Goal: Find specific page/section: Find specific page/section

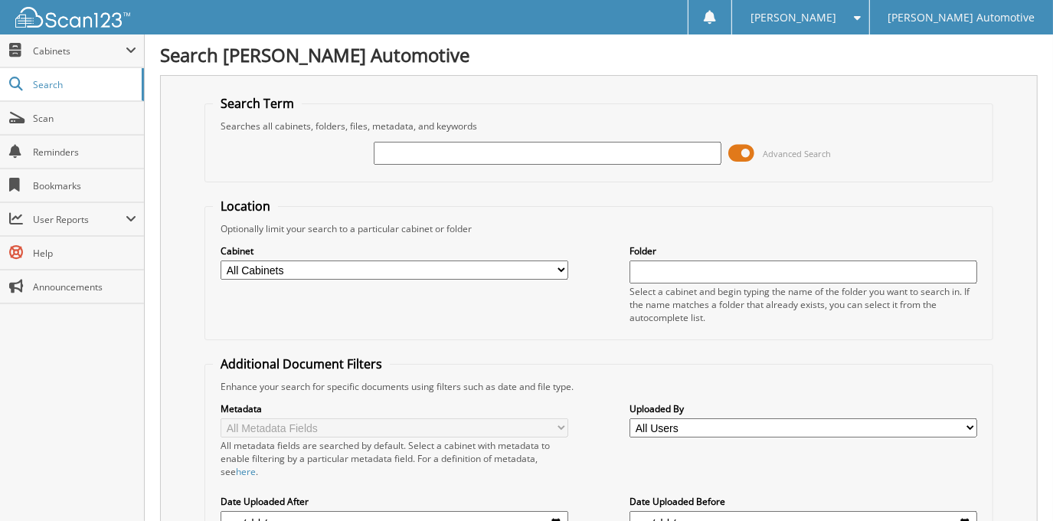
click at [740, 150] on span at bounding box center [742, 153] width 26 height 23
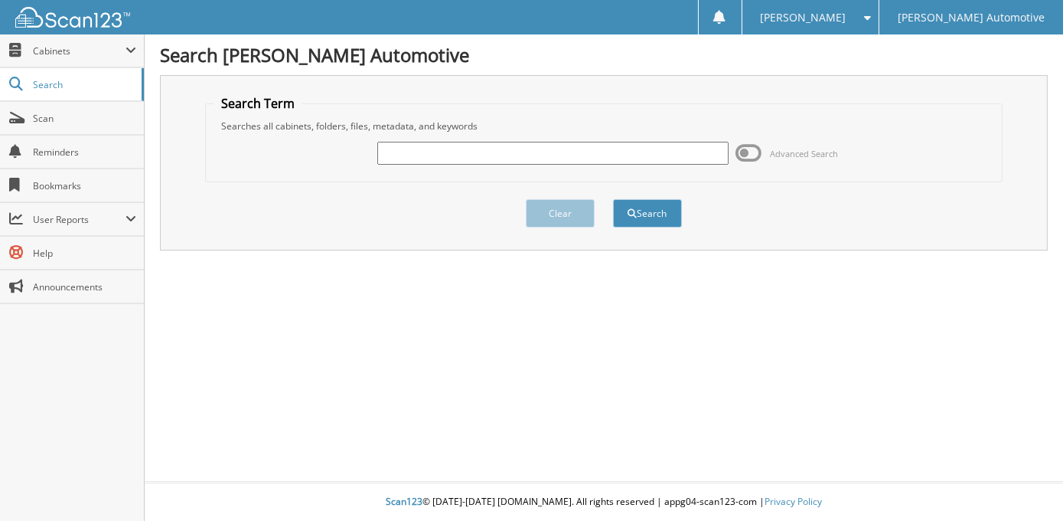
click at [534, 160] on input "text" at bounding box center [552, 153] width 351 height 23
type input "100612"
click at [613, 199] on button "Search" at bounding box center [647, 213] width 69 height 28
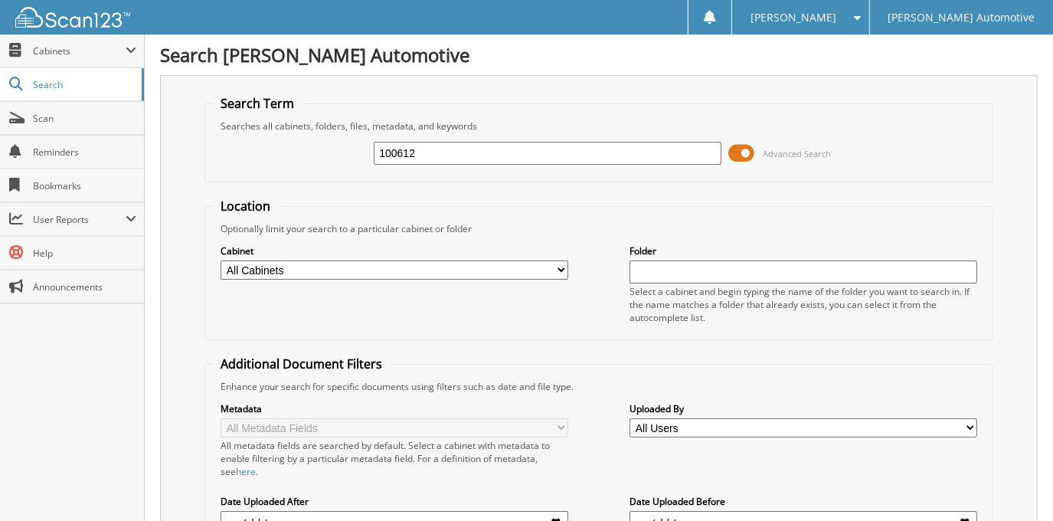
click at [750, 152] on span at bounding box center [742, 153] width 26 height 23
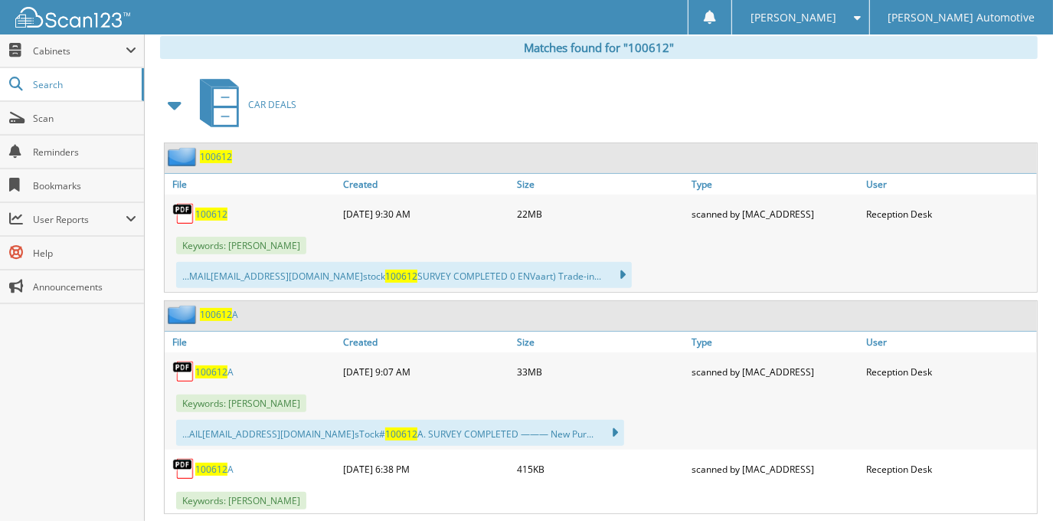
scroll to position [278, 0]
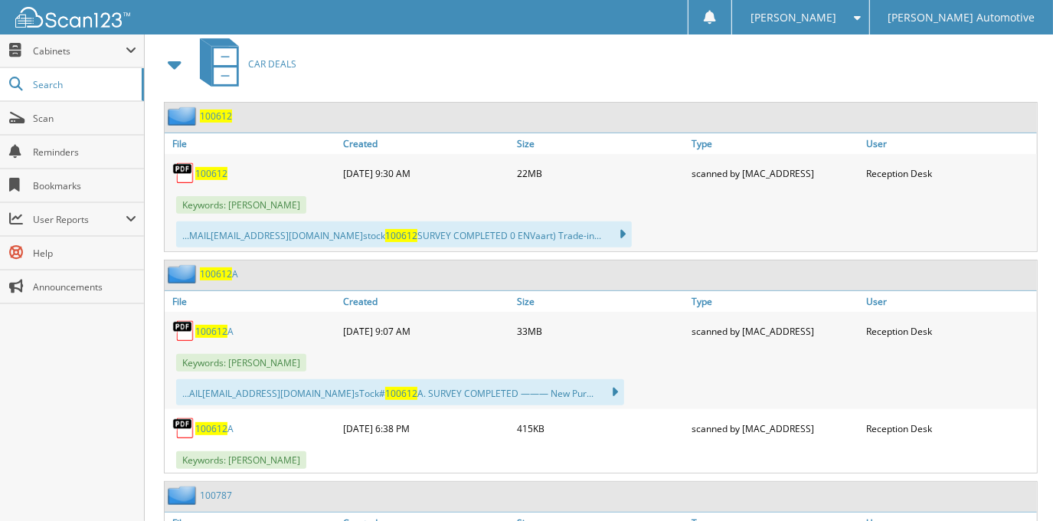
click at [220, 173] on span "100612" at bounding box center [211, 173] width 32 height 13
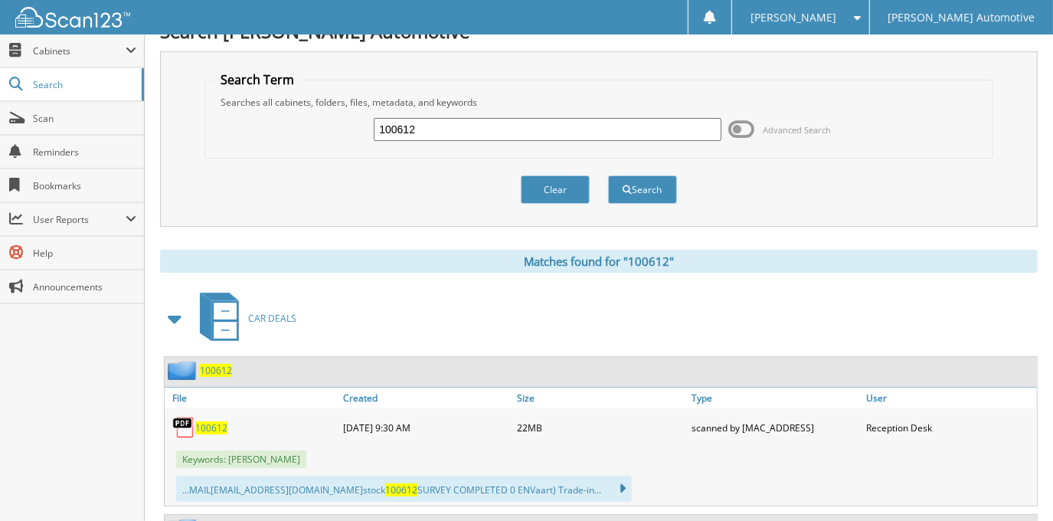
scroll to position [0, 0]
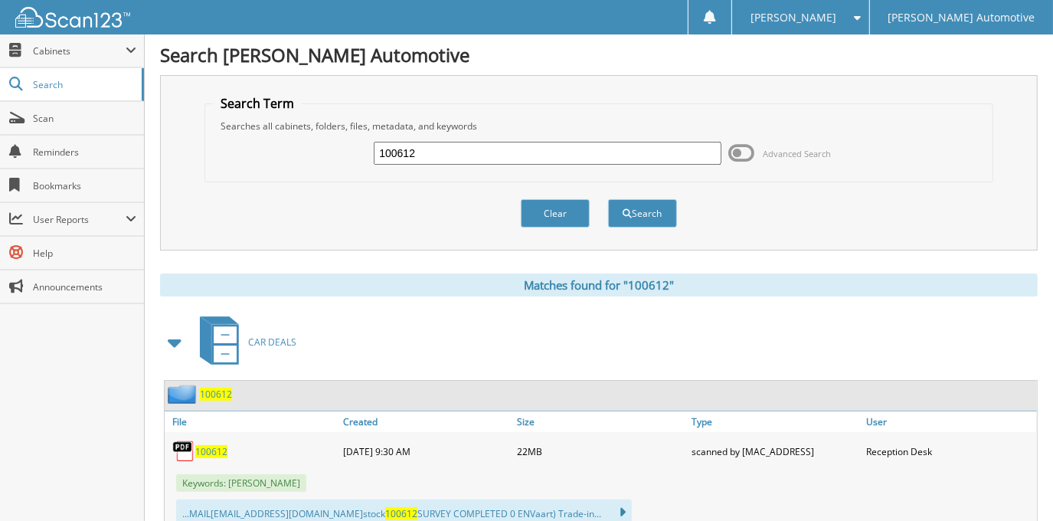
drag, startPoint x: 436, startPoint y: 141, endPoint x: 322, endPoint y: 168, distance: 117.3
click at [322, 168] on div "100612 Advanced Search" at bounding box center [598, 152] width 771 height 41
type input "[PERSON_NAME] [PERSON_NAME]"
click at [608, 199] on button "Search" at bounding box center [642, 213] width 69 height 28
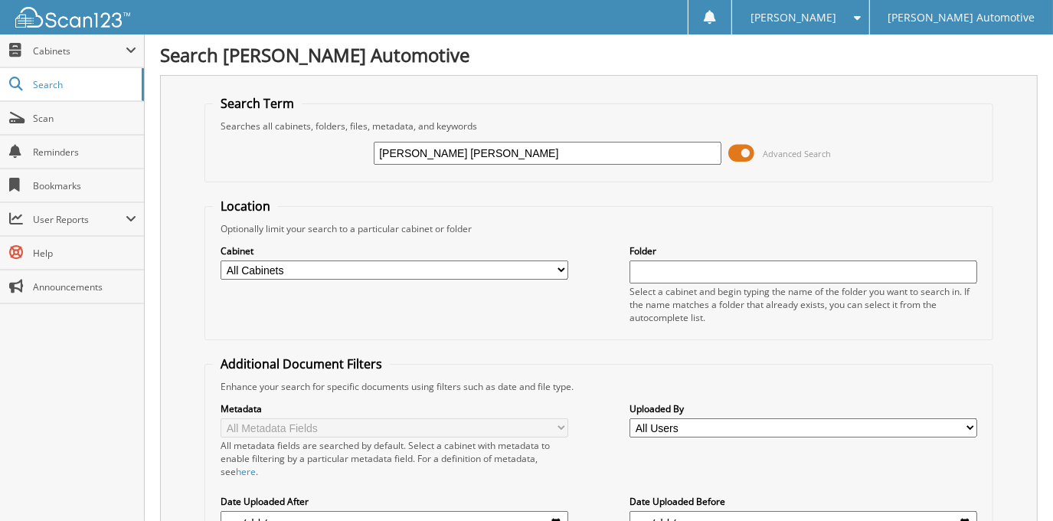
click at [743, 150] on span at bounding box center [742, 153] width 26 height 23
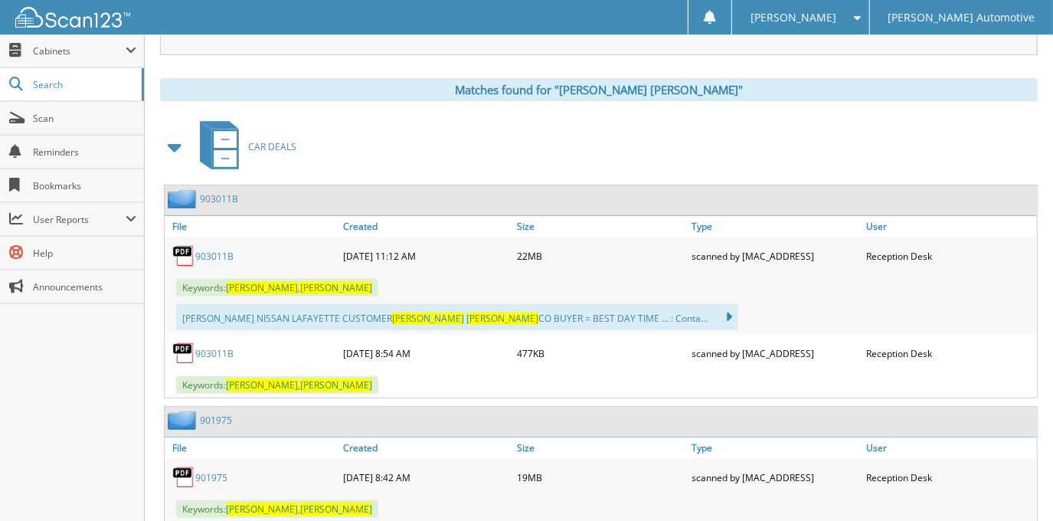
scroll to position [278, 0]
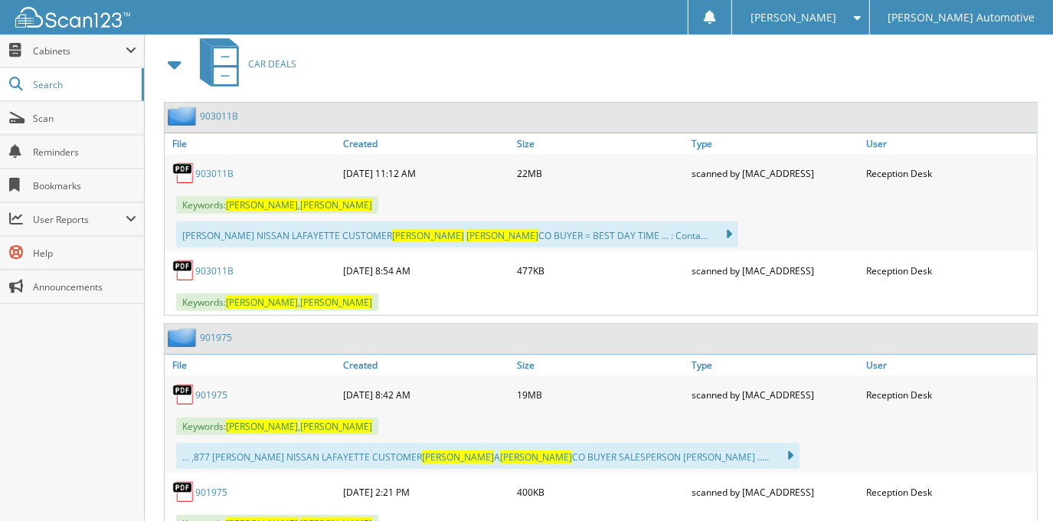
click at [212, 168] on link "903011B" at bounding box center [214, 173] width 38 height 13
